Goal: Information Seeking & Learning: Check status

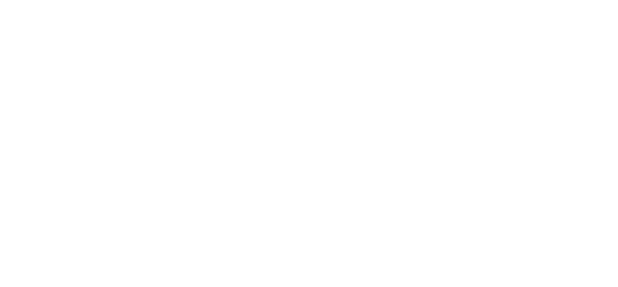
click at [553, 17] on div at bounding box center [309, 143] width 618 height 287
